Goal: Transaction & Acquisition: Purchase product/service

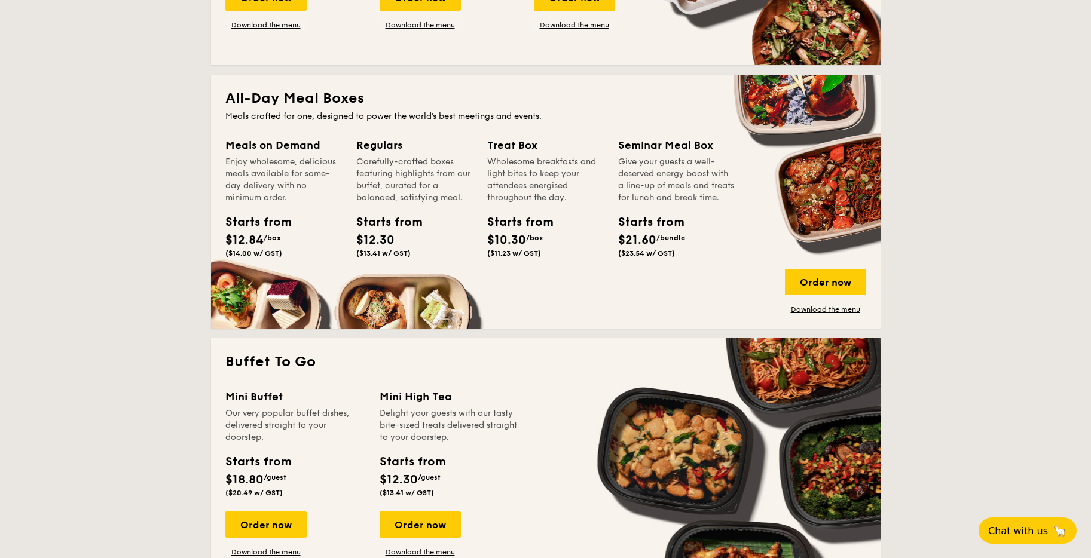
scroll to position [751, 0]
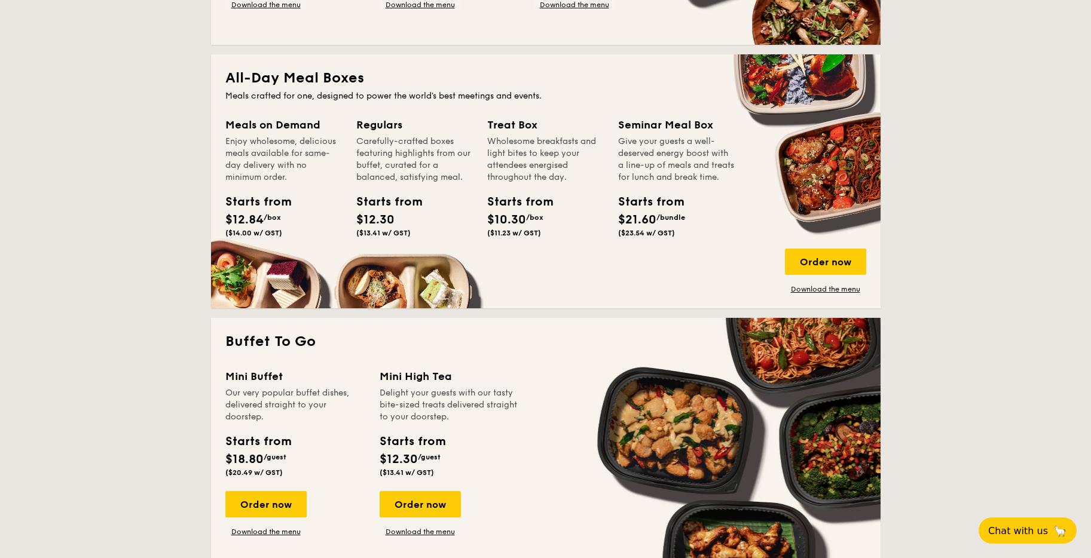
click at [281, 274] on div "Meals on Demand Enjoy wholesome, delicious meals available for same-day deliver…" at bounding box center [545, 206] width 641 height 178
click at [259, 187] on div "Meals on Demand Enjoy wholesome, delicious meals available for same-day deliver…" at bounding box center [283, 180] width 117 height 126
click at [372, 177] on div "Carefully-crafted boxes featuring highlights from our buffet, curated for a bal…" at bounding box center [414, 160] width 117 height 48
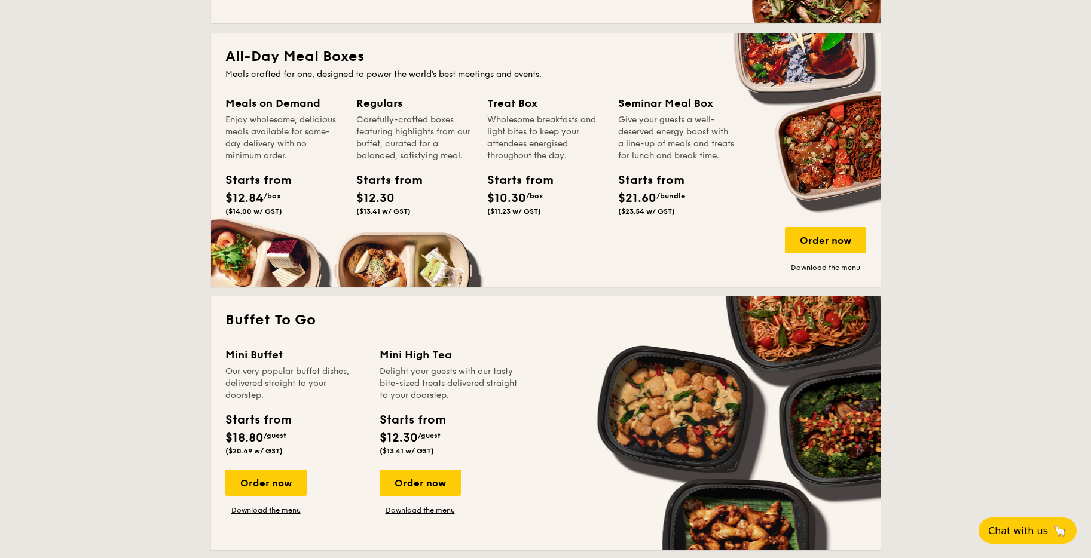
scroll to position [772, 0]
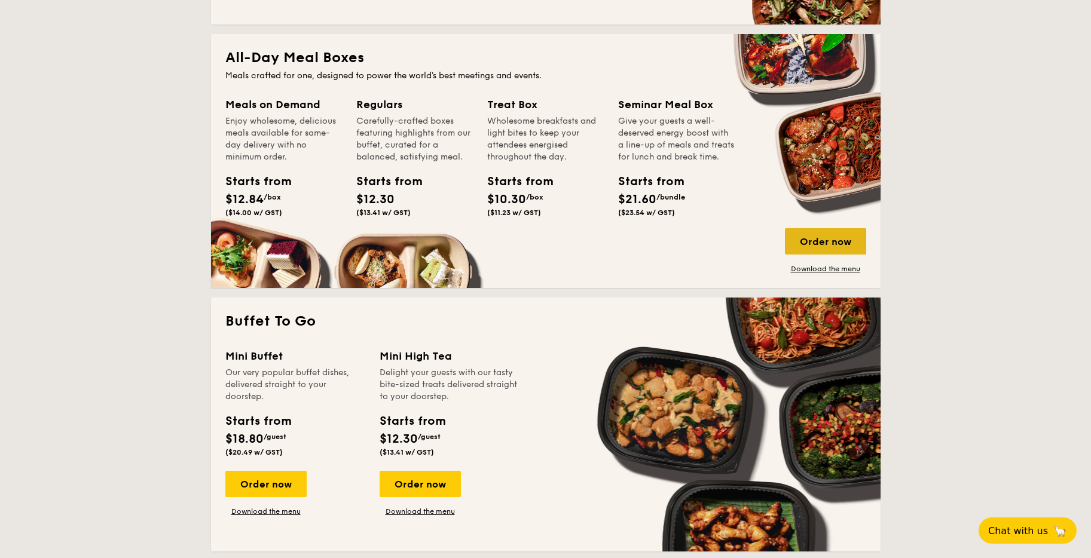
click at [838, 238] on div "Order now" at bounding box center [825, 241] width 81 height 26
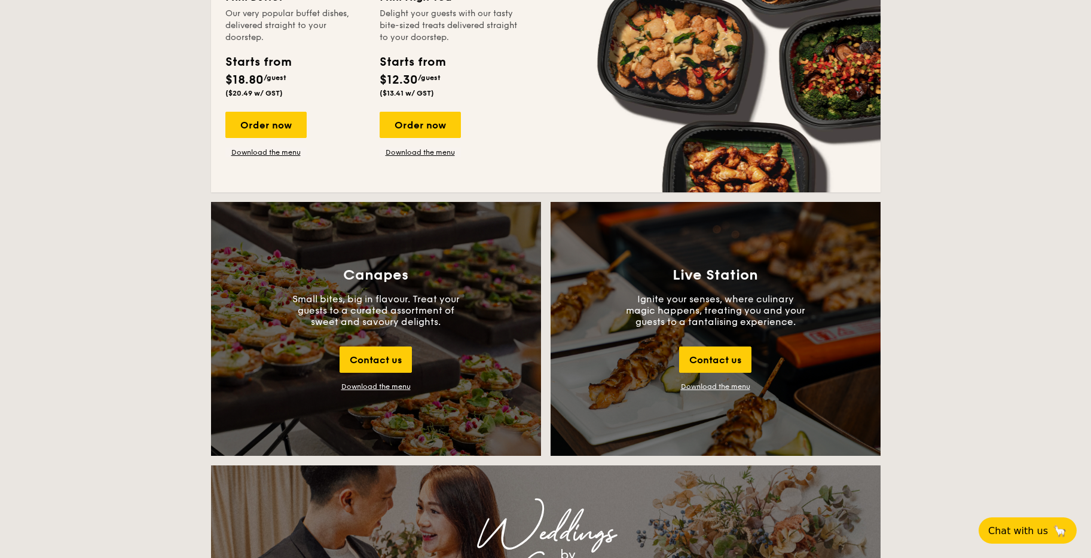
scroll to position [1246, 0]
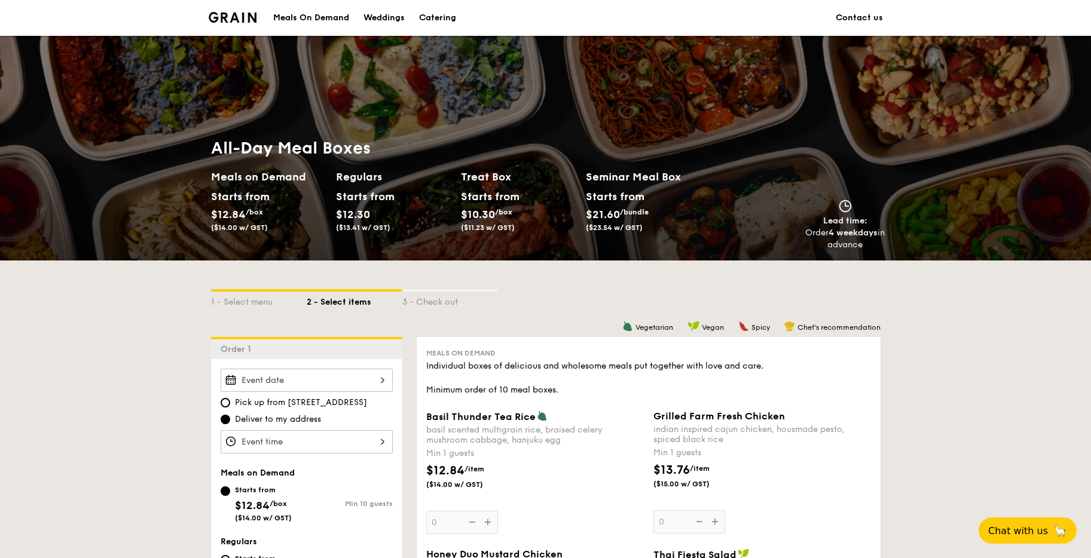
scroll to position [124, 0]
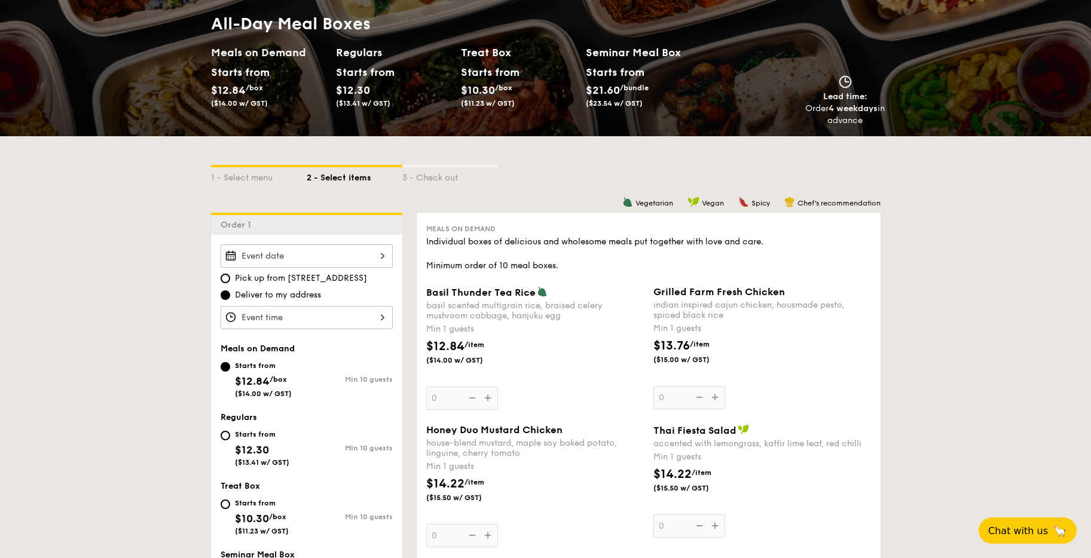
click at [299, 260] on div at bounding box center [307, 255] width 172 height 23
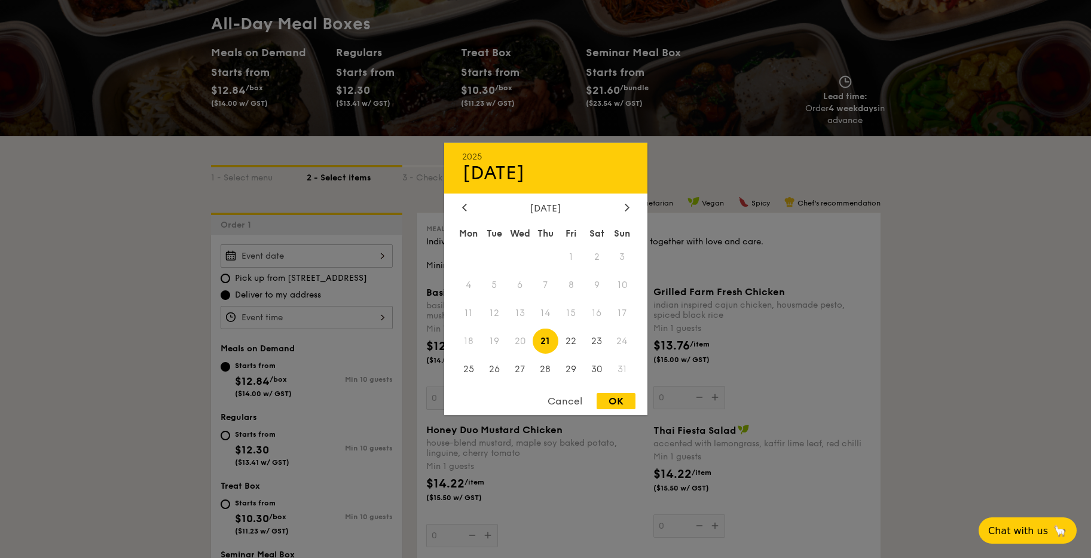
click at [550, 343] on span "21" at bounding box center [546, 341] width 26 height 26
click at [515, 342] on span "20" at bounding box center [520, 341] width 26 height 26
click at [515, 338] on span "20" at bounding box center [520, 341] width 26 height 26
click at [518, 338] on span "20" at bounding box center [520, 341] width 26 height 26
click at [610, 399] on div "OK" at bounding box center [615, 401] width 39 height 16
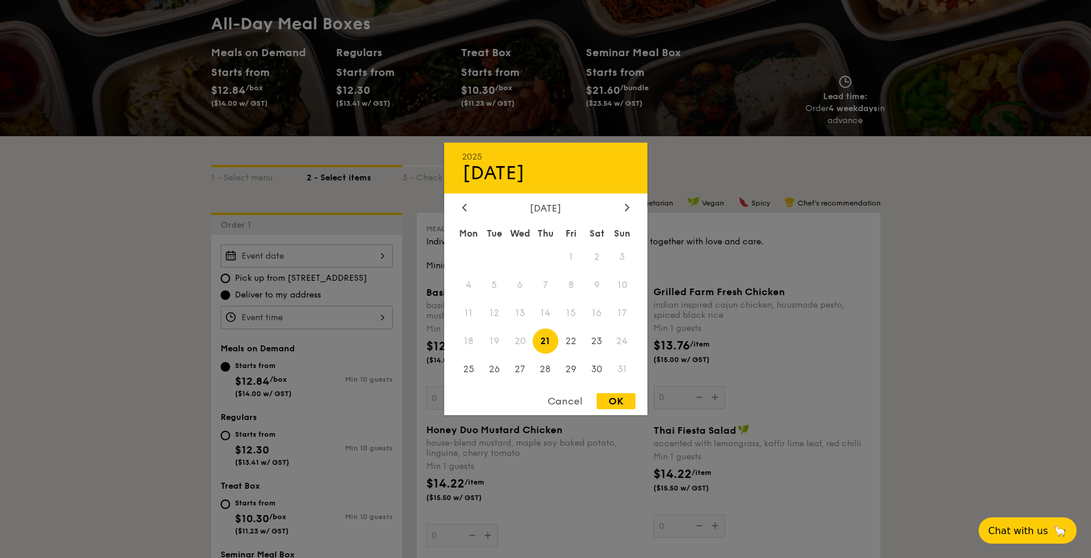
type input "[DATE]"
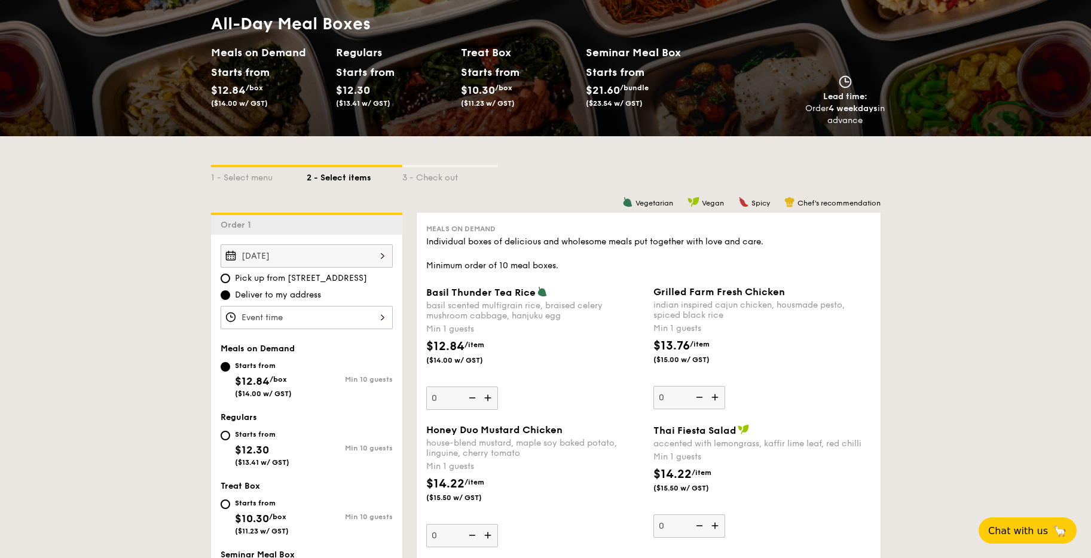
click at [288, 253] on div "[DATE]" at bounding box center [307, 255] width 172 height 23
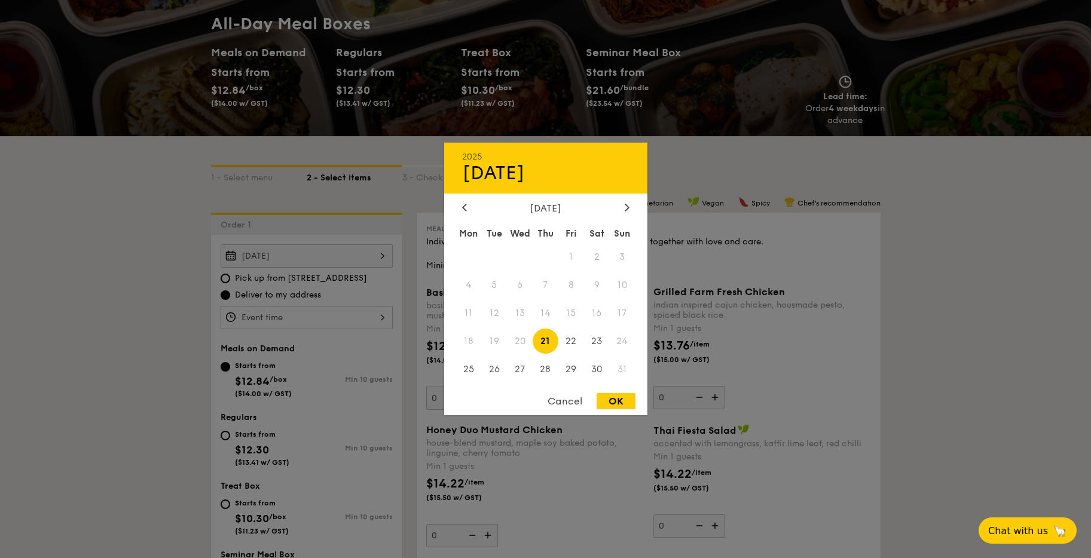
click at [518, 344] on span "20" at bounding box center [520, 341] width 26 height 26
click at [614, 400] on div "OK" at bounding box center [615, 401] width 39 height 16
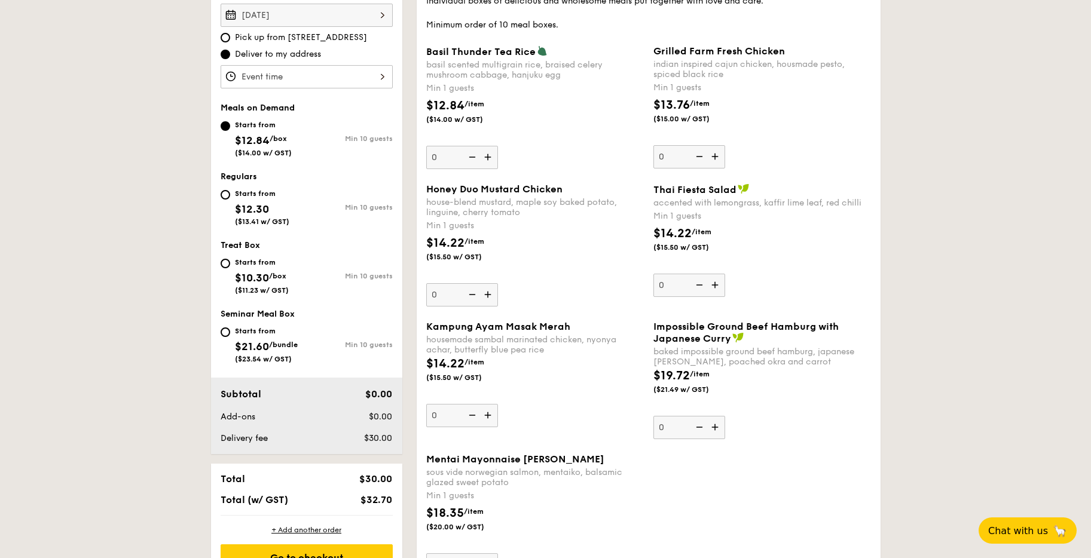
scroll to position [323, 0]
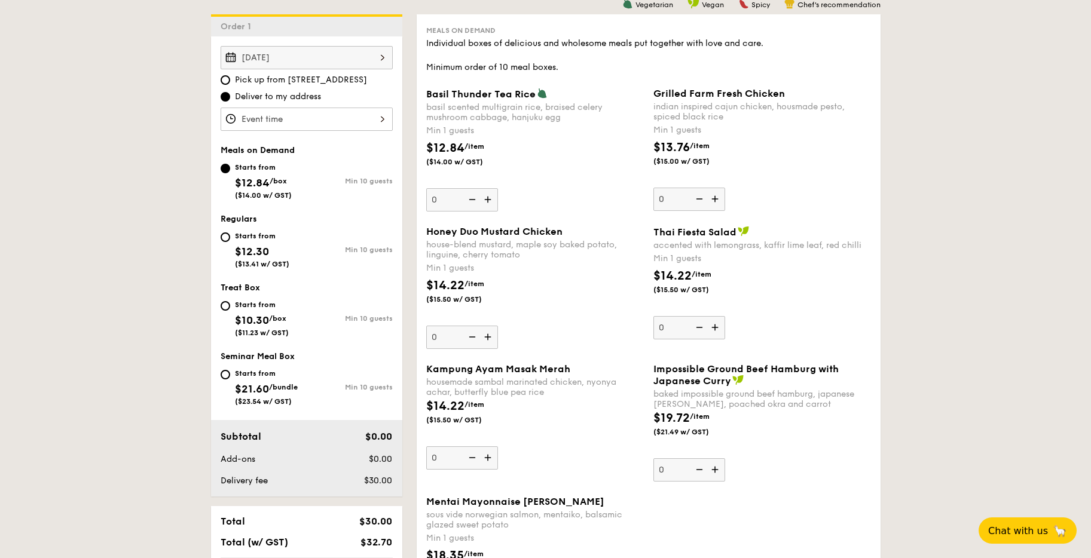
click at [242, 57] on div "[DATE]" at bounding box center [307, 57] width 172 height 23
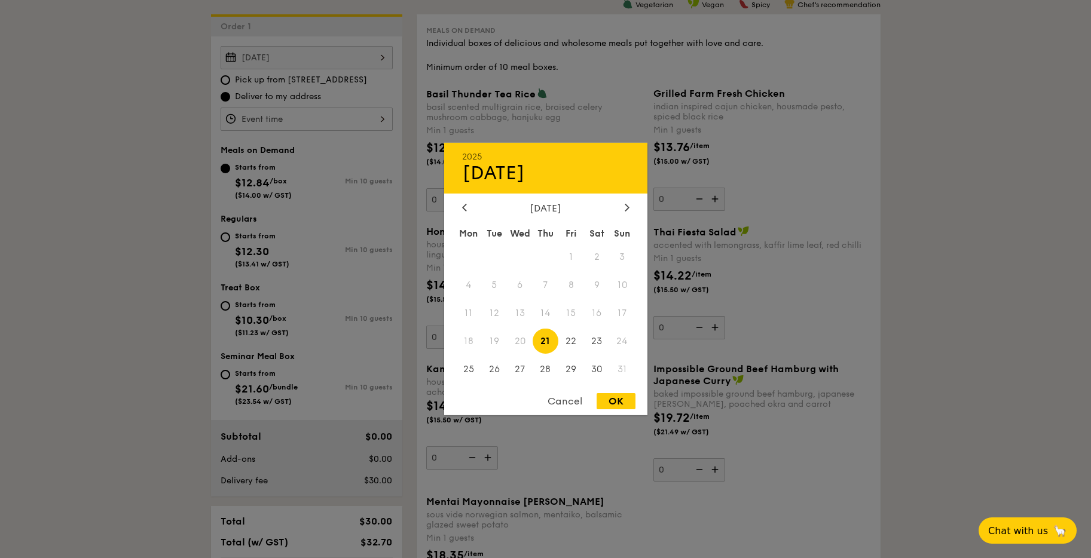
click at [553, 403] on div "Cancel" at bounding box center [564, 401] width 59 height 16
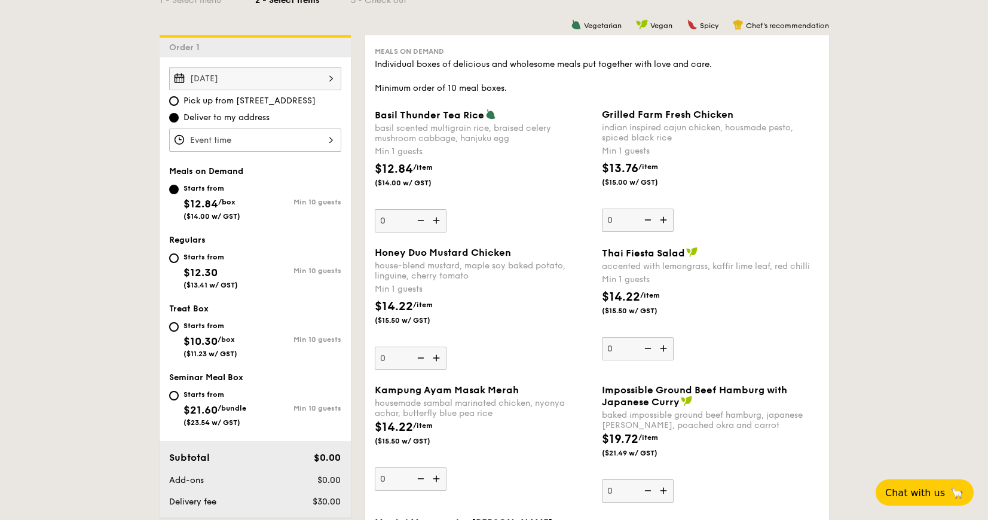
scroll to position [353, 0]
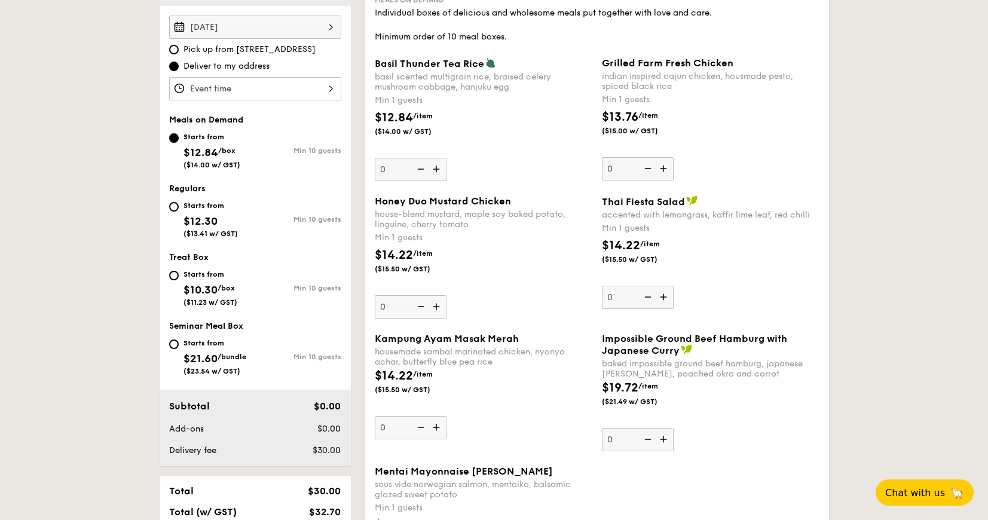
click at [439, 173] on img at bounding box center [438, 169] width 18 height 23
click at [439, 173] on input "0" at bounding box center [411, 169] width 72 height 23
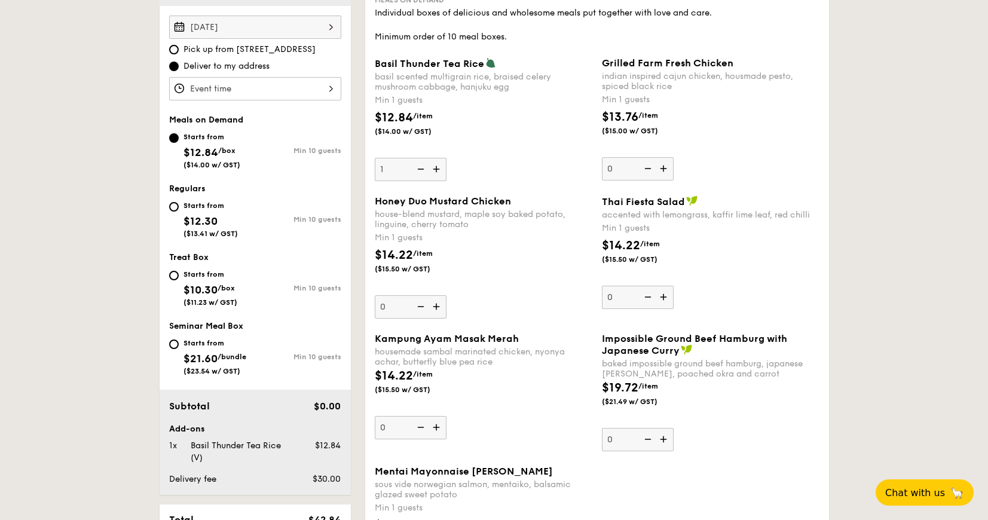
click at [439, 173] on img at bounding box center [438, 169] width 18 height 23
click at [439, 173] on input "1" at bounding box center [411, 169] width 72 height 23
click at [439, 173] on img at bounding box center [438, 169] width 18 height 23
click at [439, 173] on input "2" at bounding box center [411, 169] width 72 height 23
click at [439, 173] on img at bounding box center [438, 169] width 18 height 23
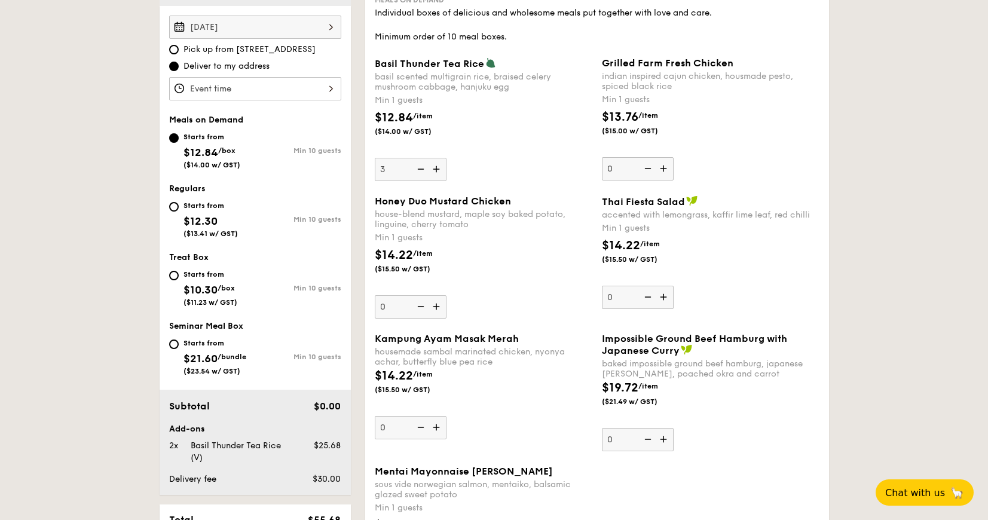
click at [439, 173] on input "3" at bounding box center [411, 169] width 72 height 23
click at [439, 173] on img at bounding box center [438, 169] width 18 height 23
click at [439, 173] on input "4" at bounding box center [411, 169] width 72 height 23
click at [439, 173] on img at bounding box center [438, 169] width 18 height 23
click at [439, 173] on input "5" at bounding box center [411, 169] width 72 height 23
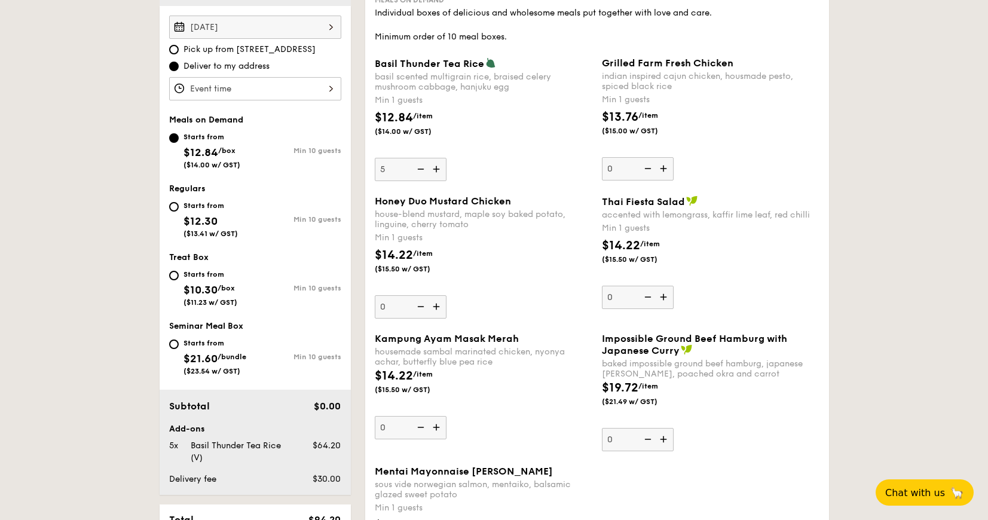
type input "6"
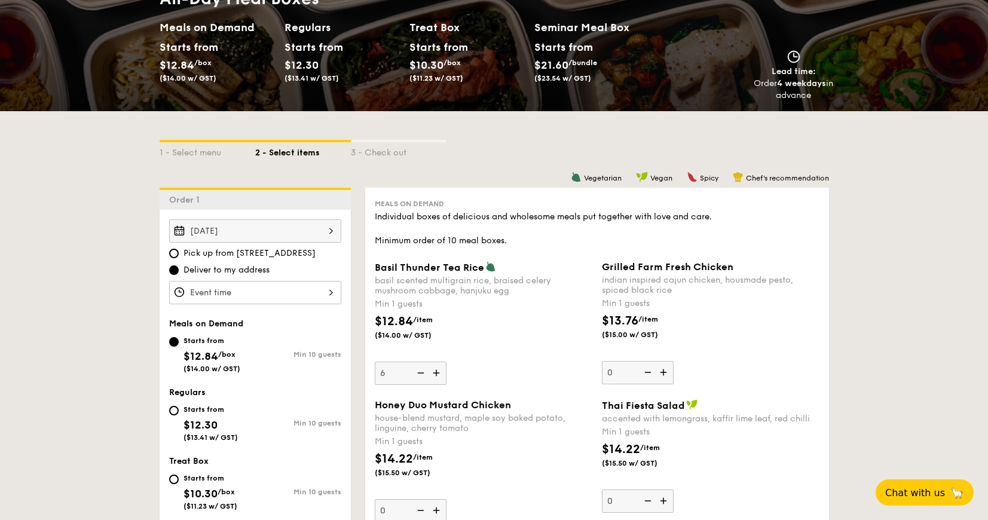
scroll to position [82, 0]
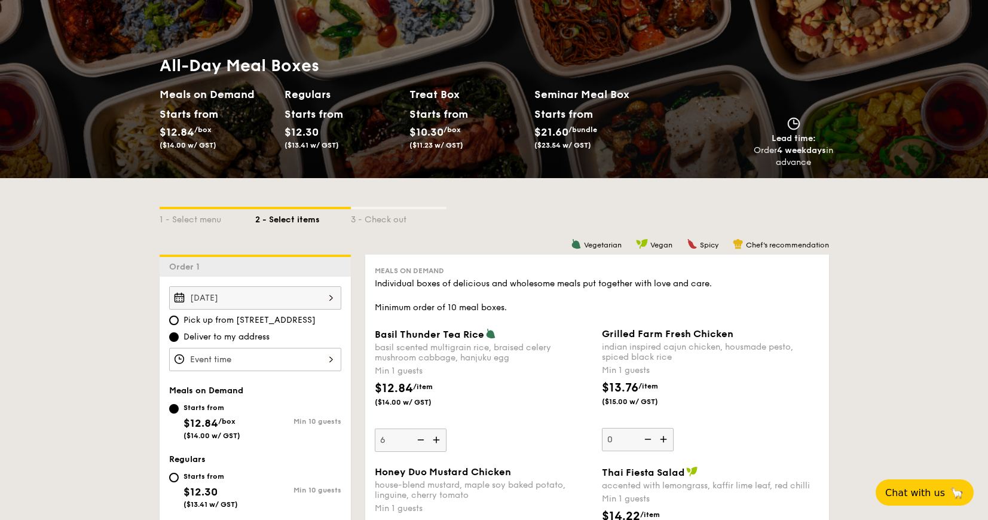
drag, startPoint x: 235, startPoint y: 345, endPoint x: 235, endPoint y: 334, distance: 10.8
click at [235, 344] on div "[DATE] Pick up from [STREET_ADDRESS] Deliver to my address" at bounding box center [255, 328] width 172 height 85
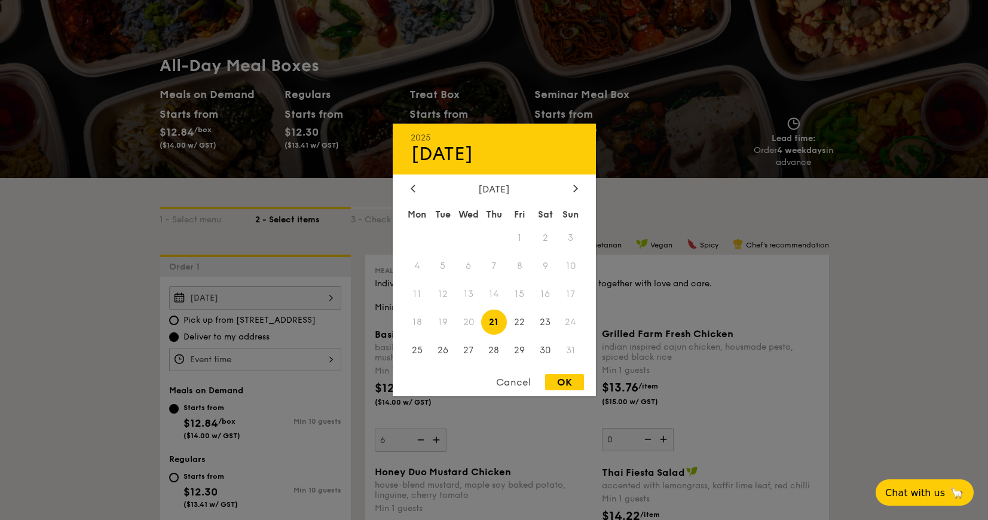
click at [238, 308] on div "[DATE] 2025 Aug [DATE] Tue Wed Thu Fri Sat Sun 1 2 3 4 5 6 7 8 9 10 11 12 13 14…" at bounding box center [255, 297] width 172 height 23
click at [509, 390] on div "Cancel" at bounding box center [513, 382] width 59 height 16
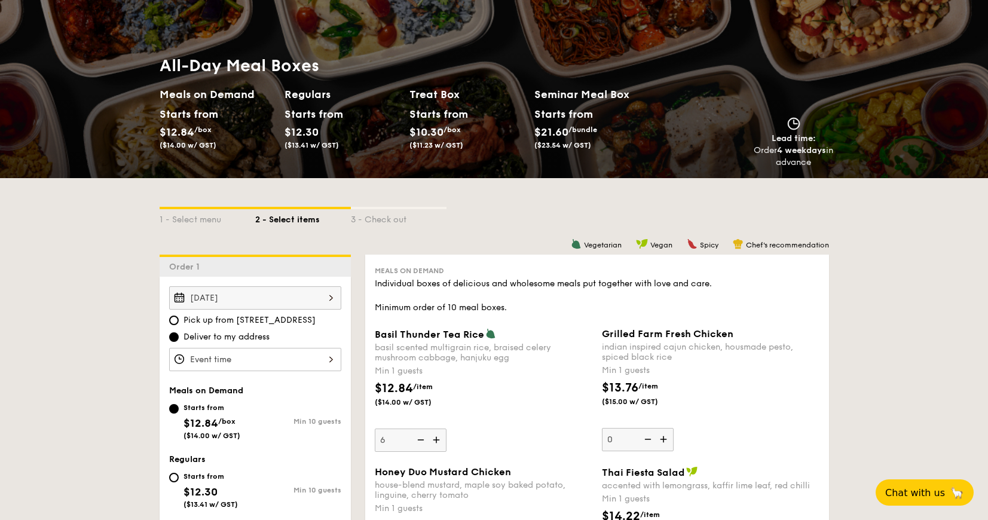
click at [238, 311] on div "[DATE] Pick up from [STREET_ADDRESS] Deliver to my address" at bounding box center [255, 328] width 172 height 85
click at [237, 319] on span "Pick up from [STREET_ADDRESS]" at bounding box center [249, 320] width 132 height 12
click at [179, 319] on input "Pick up from [STREET_ADDRESS]" at bounding box center [174, 321] width 10 height 10
radio input "true"
click at [240, 306] on div "[DATE]" at bounding box center [255, 297] width 172 height 23
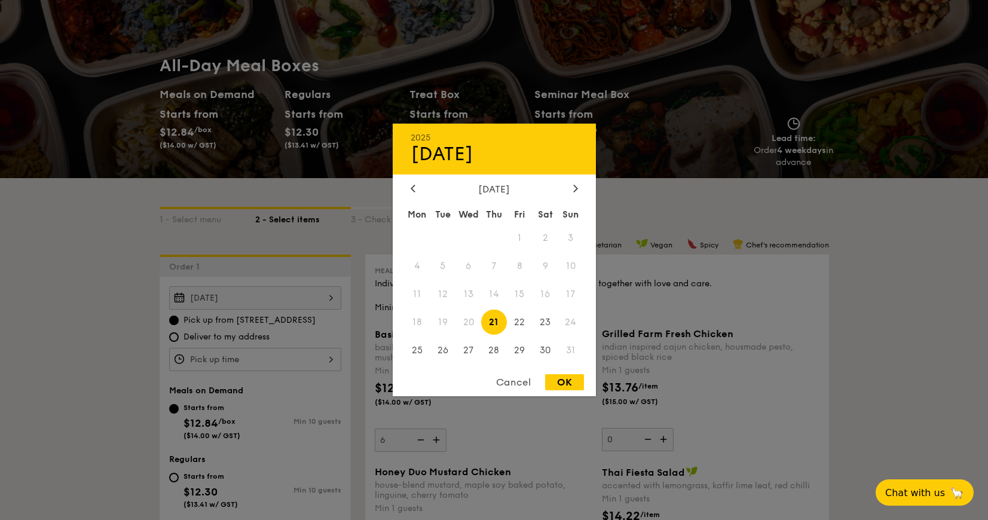
click at [504, 382] on div "Cancel" at bounding box center [513, 382] width 59 height 16
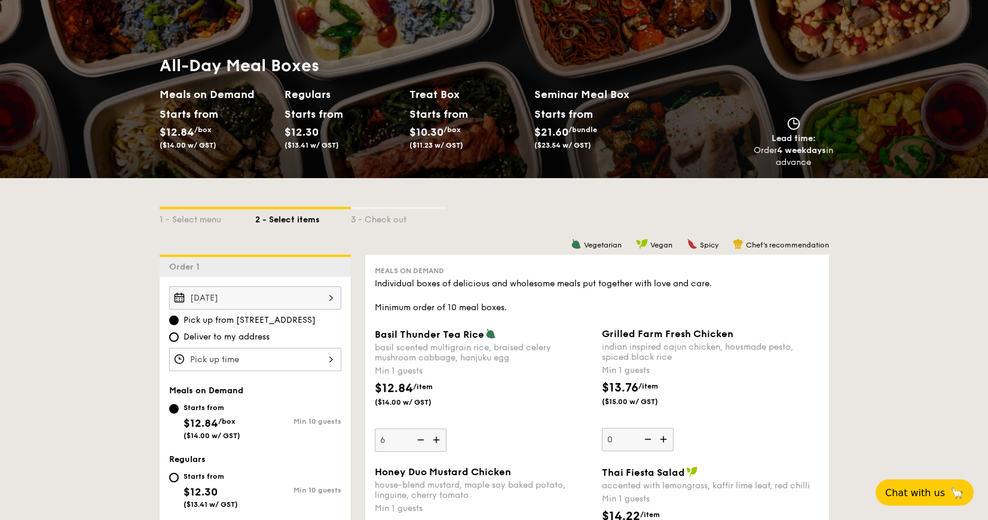
click at [247, 336] on span "Deliver to my address" at bounding box center [226, 337] width 86 height 12
click at [179, 336] on input "Deliver to my address" at bounding box center [174, 337] width 10 height 10
radio input "true"
click at [268, 316] on span "Pick up from [STREET_ADDRESS]" at bounding box center [249, 320] width 132 height 12
click at [179, 316] on input "Pick up from [STREET_ADDRESS]" at bounding box center [174, 321] width 10 height 10
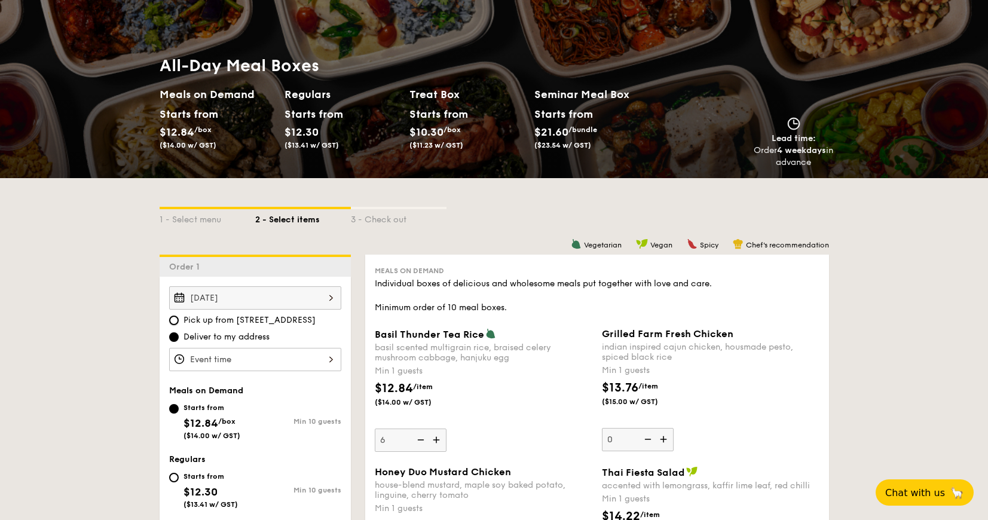
radio input "true"
click at [255, 329] on div "Pick up from [STREET_ADDRESS] Deliver to my address" at bounding box center [255, 328] width 172 height 29
click at [254, 333] on span "Deliver to my address" at bounding box center [226, 337] width 86 height 12
click at [179, 333] on input "Deliver to my address" at bounding box center [174, 337] width 10 height 10
radio input "true"
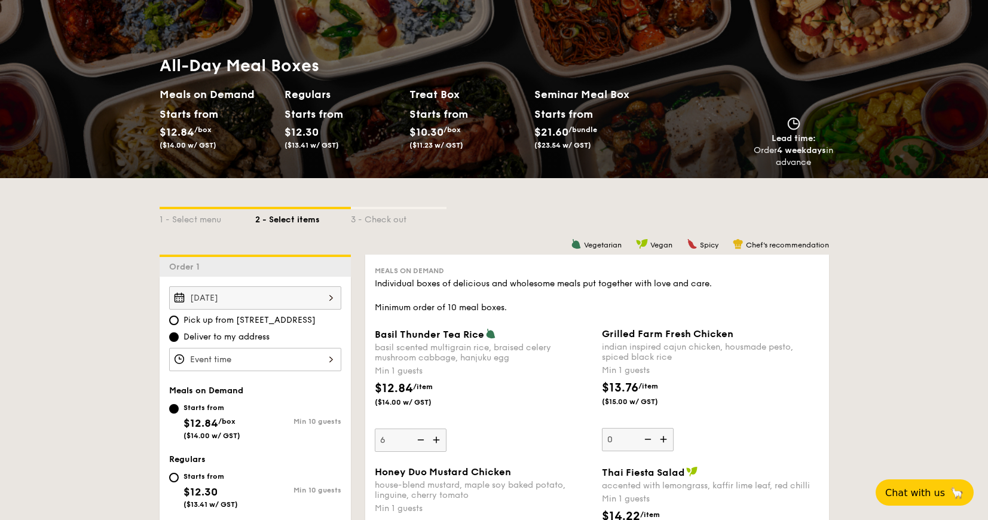
click at [259, 307] on div "[DATE]" at bounding box center [255, 297] width 172 height 23
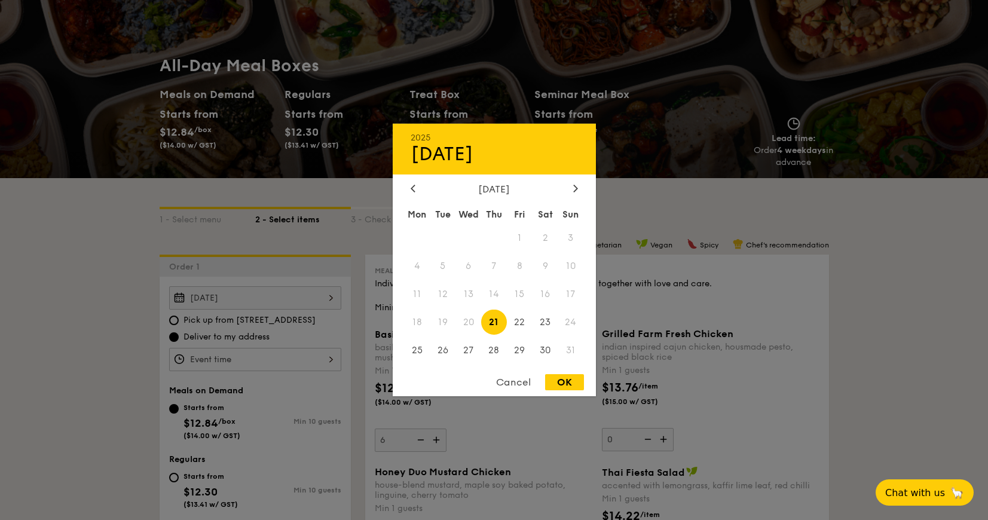
click at [258, 307] on div at bounding box center [494, 260] width 988 height 520
